Goal: Information Seeking & Learning: Learn about a topic

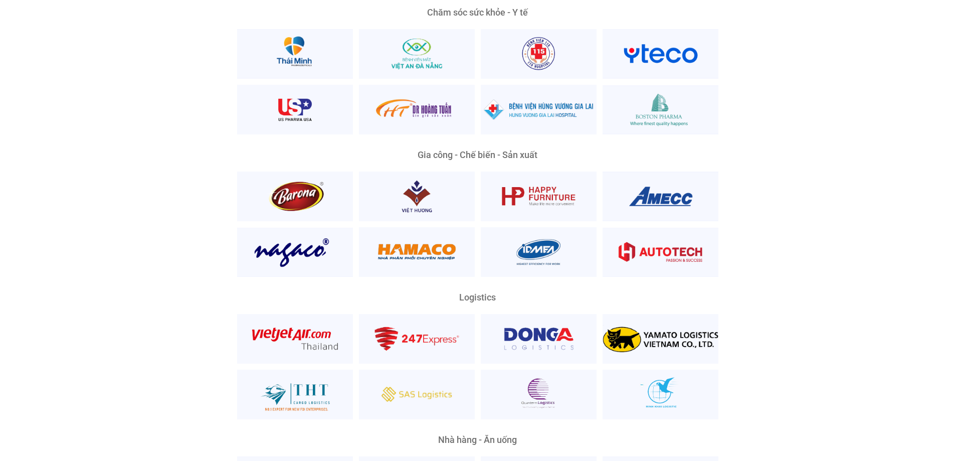
scroll to position [2853, 0]
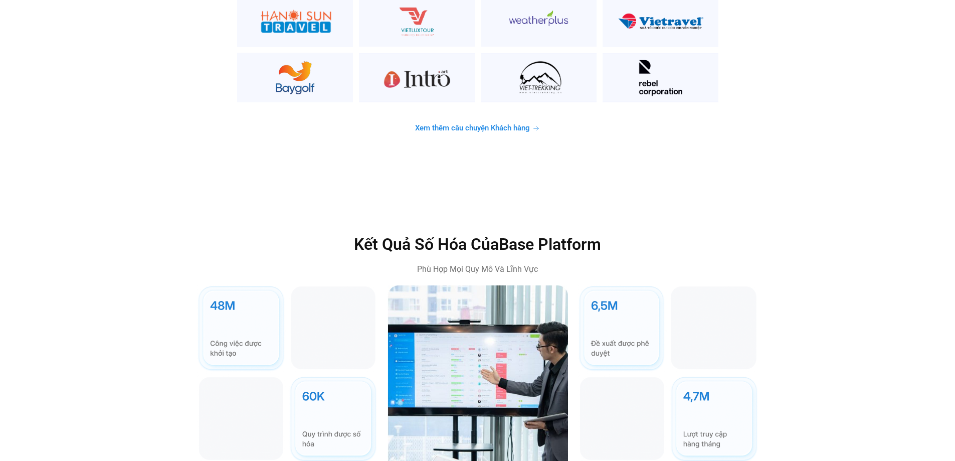
click at [448, 124] on span "Xem thêm câu chuyện Khách hàng" at bounding box center [472, 128] width 115 height 8
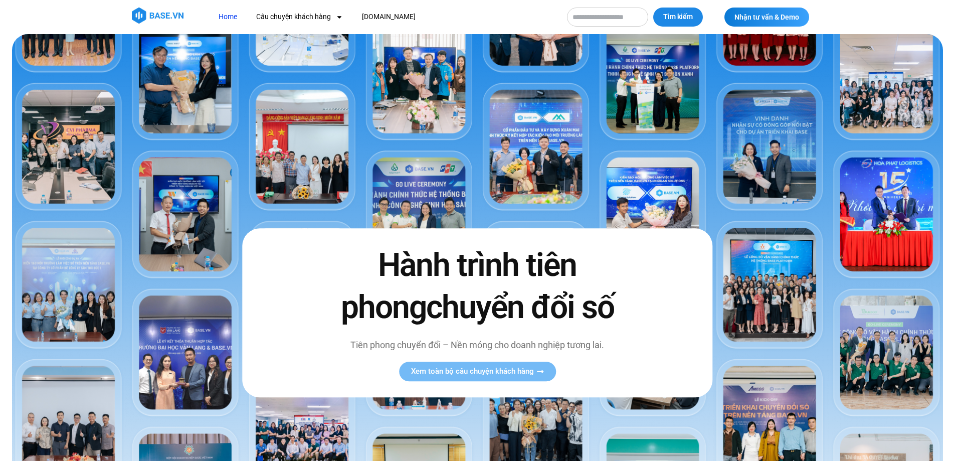
scroll to position [100, 0]
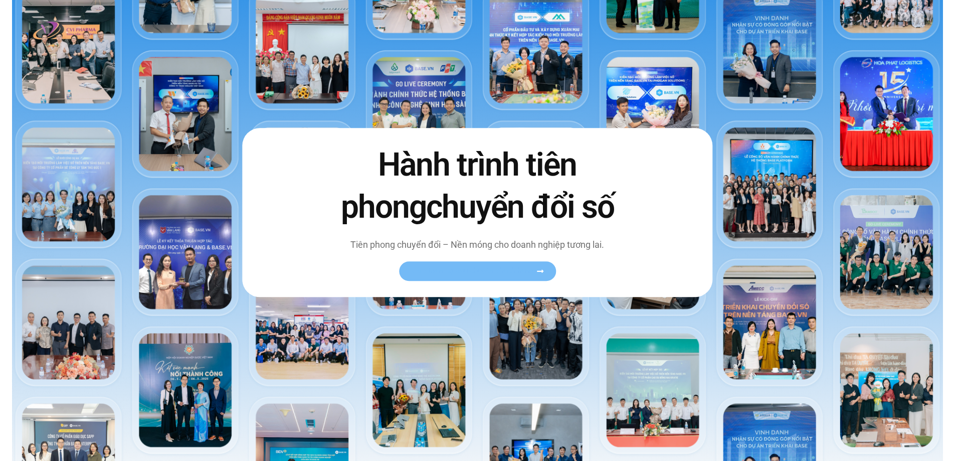
click at [473, 264] on link "Xem toàn bộ câu chuyện khách hàng" at bounding box center [477, 271] width 157 height 20
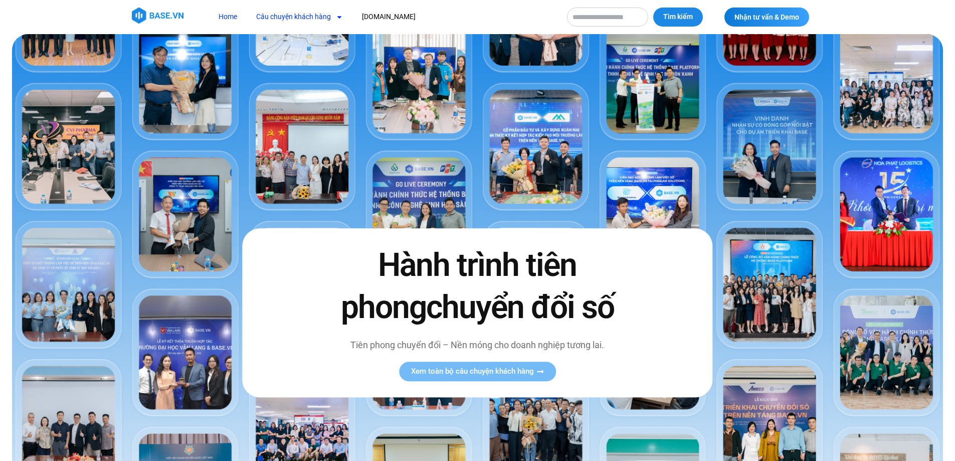
click at [296, 13] on link "Câu chuyện khách hàng" at bounding box center [300, 17] width 102 height 19
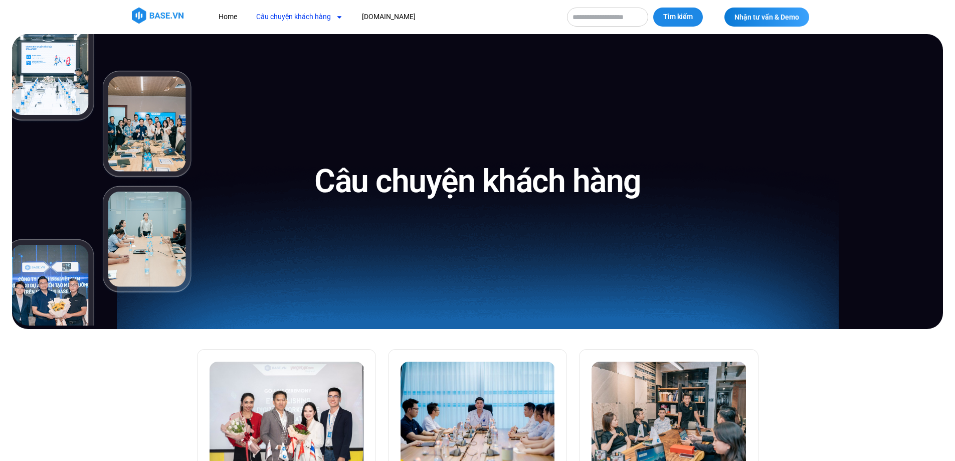
scroll to position [251, 0]
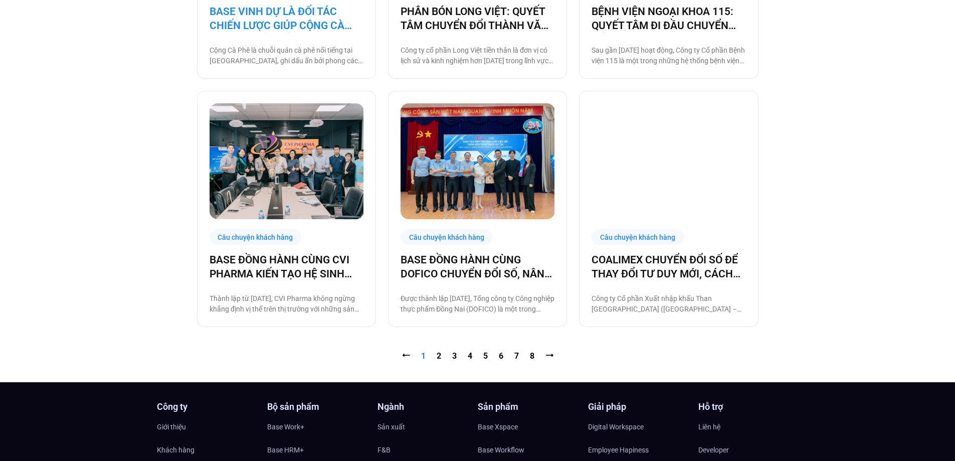
scroll to position [953, 0]
